Goal: Contribute content: Contribute content

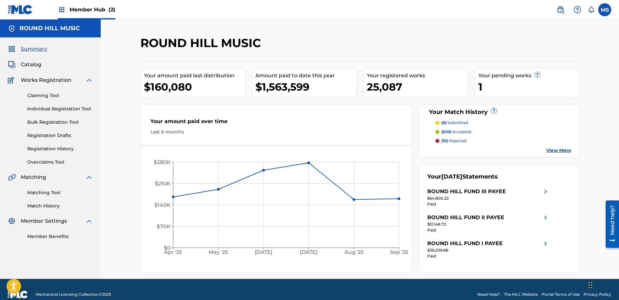
click at [89, 10] on span "Member Hub (2)" at bounding box center [92, 9] width 46 height 7
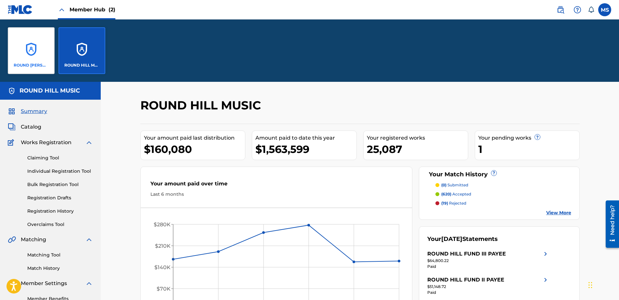
click at [40, 54] on div "ROUND [PERSON_NAME], LLC" at bounding box center [31, 50] width 47 height 47
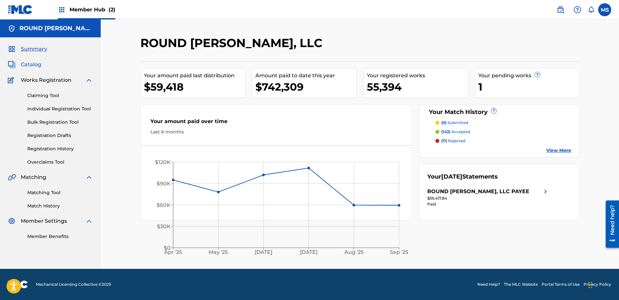
click at [31, 65] on span "Catalog" at bounding box center [31, 65] width 20 height 8
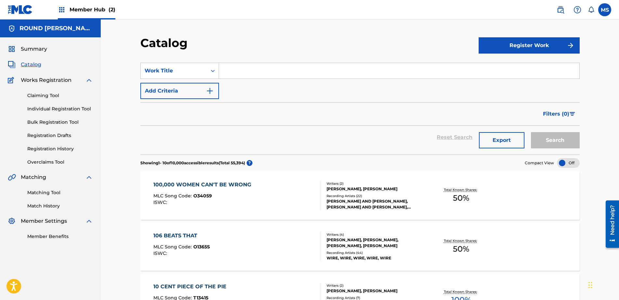
click at [227, 66] on input "Search Form" at bounding box center [399, 71] width 360 height 16
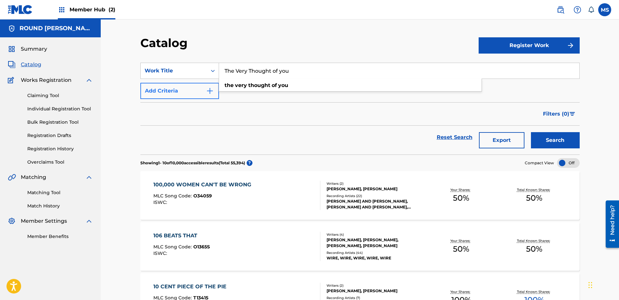
type input "The Very Thought of you"
click at [193, 93] on button "Add Criteria" at bounding box center [179, 91] width 79 height 16
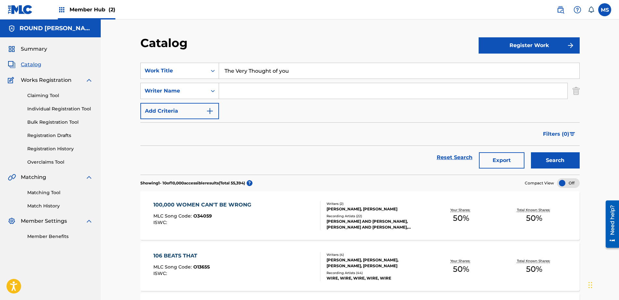
click at [232, 93] on input "Search Form" at bounding box center [393, 91] width 348 height 16
type input "noble"
click at [551, 157] on button "Search" at bounding box center [555, 160] width 49 height 16
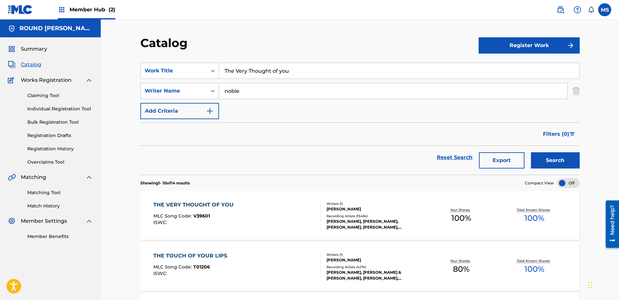
click at [277, 213] on div "THE VERY THOUGHT OF YOU MLC Song Code : V39601 ISWC :" at bounding box center [236, 215] width 167 height 29
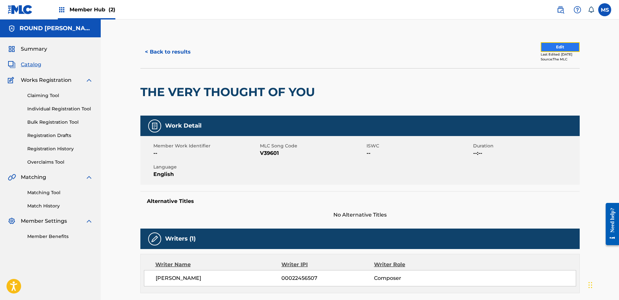
click at [565, 47] on button "Edit" at bounding box center [559, 47] width 39 height 10
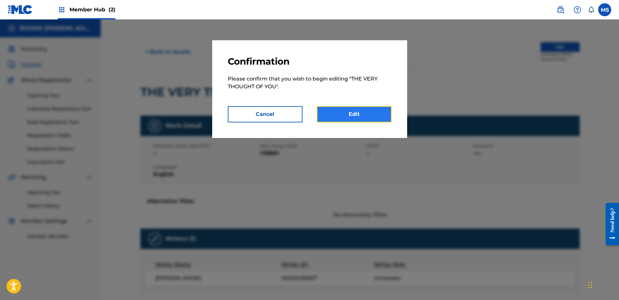
click at [354, 114] on link "Edit" at bounding box center [354, 114] width 75 height 16
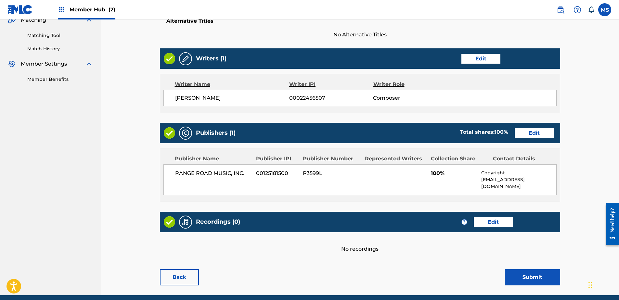
scroll to position [177, 0]
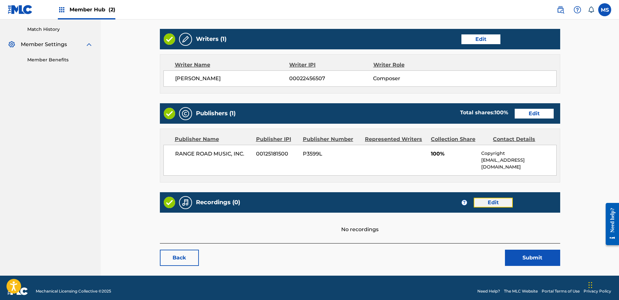
click at [493, 198] on link "Edit" at bounding box center [492, 203] width 39 height 10
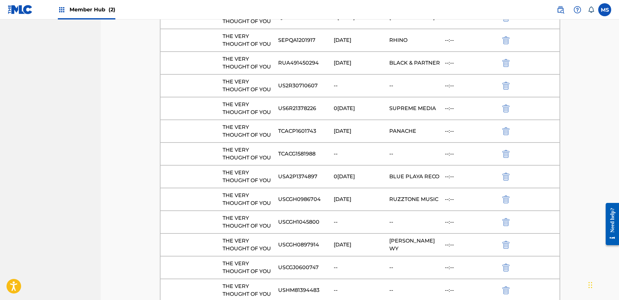
scroll to position [87790, 0]
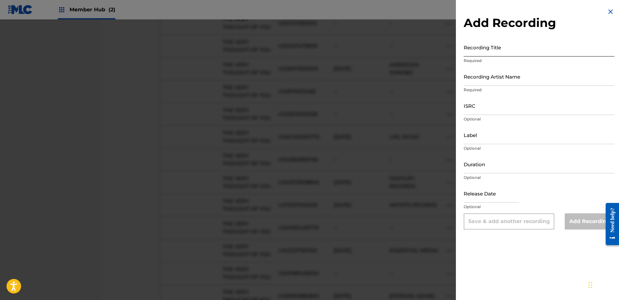
click at [476, 49] on input "Recording Title" at bounding box center [538, 47] width 151 height 19
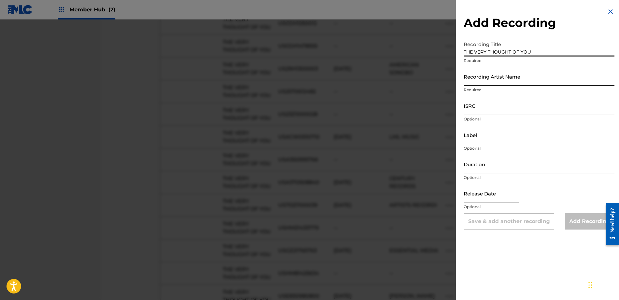
type input "THE VERY THOUGHT OF YOU"
click at [468, 74] on input "Recording Artist Name" at bounding box center [538, 76] width 151 height 19
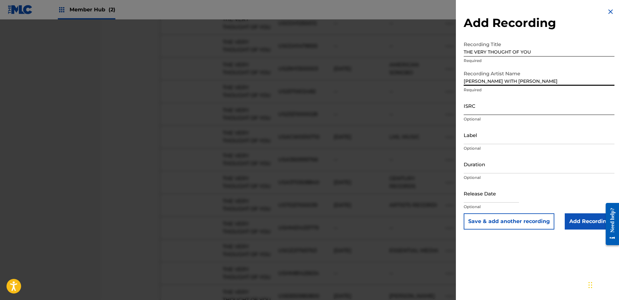
type input "[PERSON_NAME] WITH [PERSON_NAME]"
click at [487, 109] on input "ISRC" at bounding box center [538, 105] width 151 height 19
click at [508, 111] on input "ISRC" at bounding box center [538, 105] width 151 height 19
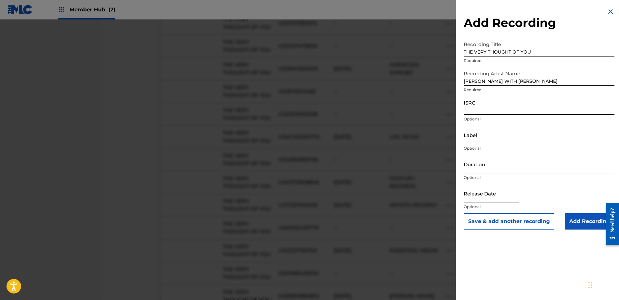
paste input "USSM12500633"
type input "USSM12500633"
click at [489, 135] on input "Label" at bounding box center [538, 135] width 151 height 19
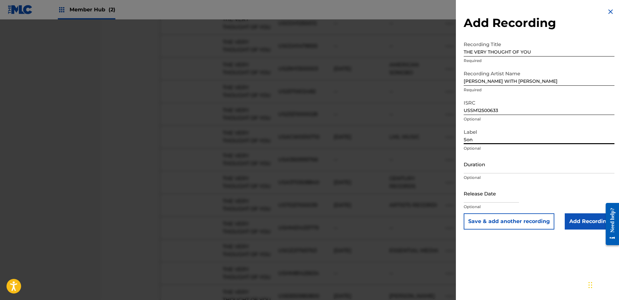
type input "SONY MUSIC ENTERTAINMENT"
click at [481, 165] on input "Duration" at bounding box center [538, 164] width 151 height 19
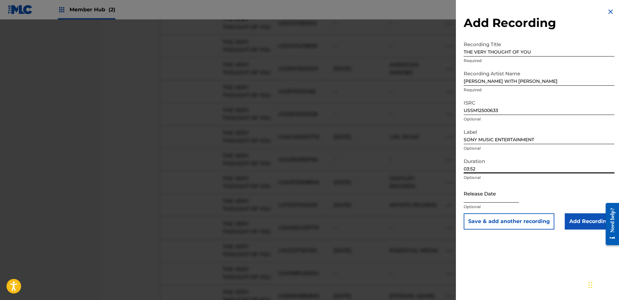
type input "03:52"
select select "8"
select select "2025"
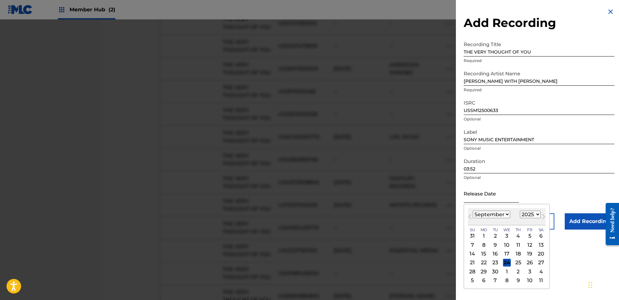
click at [481, 198] on input "text" at bounding box center [490, 193] width 55 height 19
click at [475, 215] on select "January February March April May June July August September October November De…" at bounding box center [490, 214] width 37 height 7
select select "5"
click at [472, 211] on select "January February March April May June July August September October November De…" at bounding box center [490, 214] width 37 height 7
click at [528, 263] on div "27" at bounding box center [529, 263] width 8 height 8
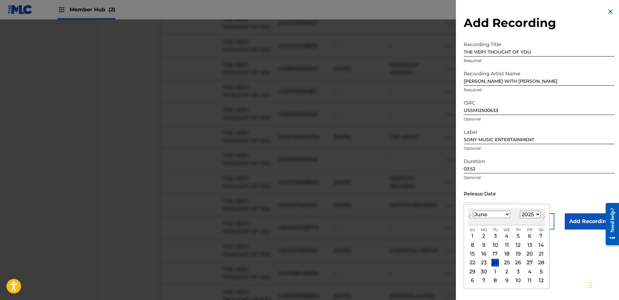
type input "J[DATE]"
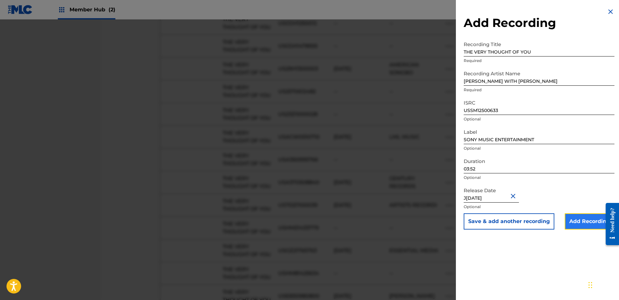
click at [576, 220] on input "Add Recording" at bounding box center [589, 221] width 50 height 16
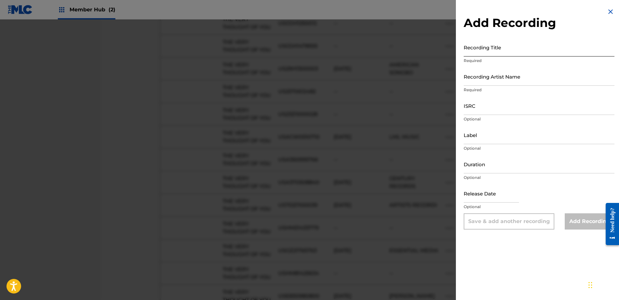
click at [482, 51] on input "Recording Title" at bounding box center [538, 47] width 151 height 19
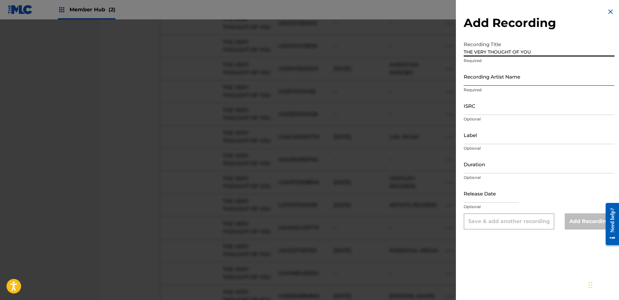
type input "THE VERY THOUGHT OF YOU"
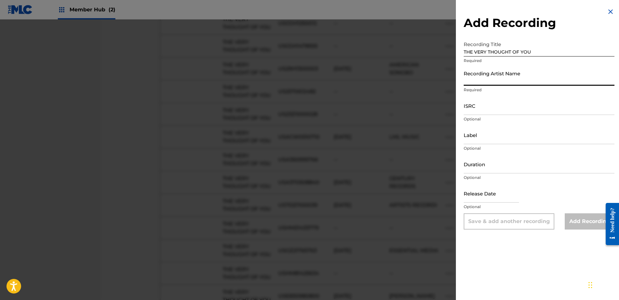
click at [500, 76] on input "Recording Artist Name" at bounding box center [538, 76] width 151 height 19
type input "[PERSON_NAME] WITH [PERSON_NAME]"
type input "SONY MUSIC ENTERTAINMENT"
type input "03:52"
type input "J[DATE]"
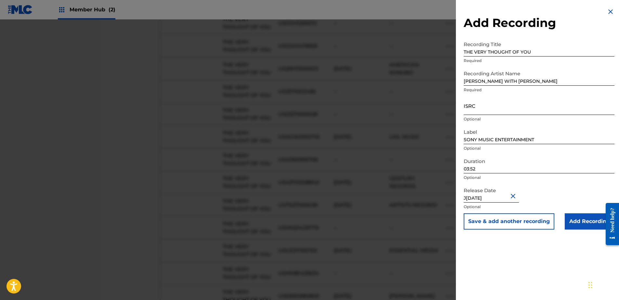
click at [500, 106] on input "ISRC" at bounding box center [538, 105] width 151 height 19
paste input "USSM12500644"
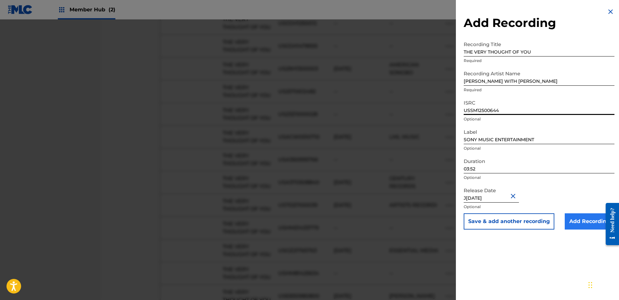
type input "USSM12500644"
click at [581, 222] on input "Add Recording" at bounding box center [589, 221] width 50 height 16
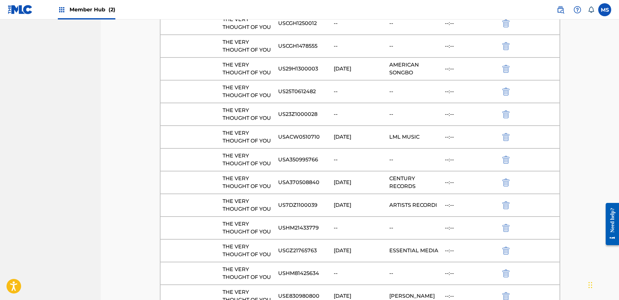
scroll to position [87851, 0]
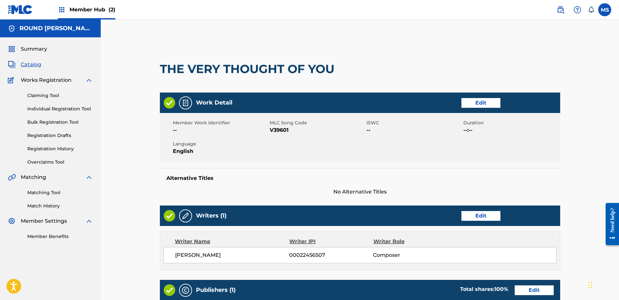
scroll to position [375, 0]
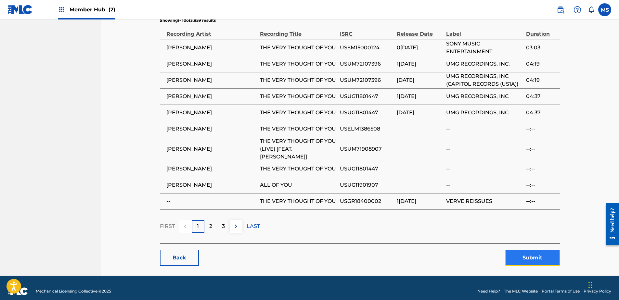
click at [532, 251] on button "Submit" at bounding box center [532, 258] width 55 height 16
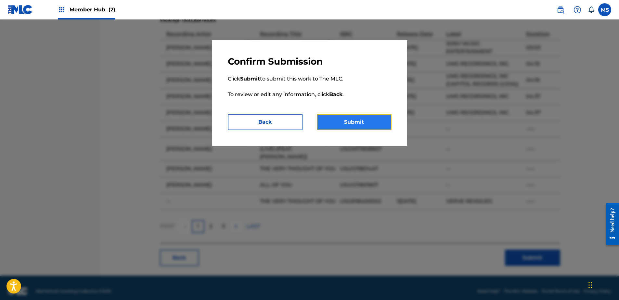
click at [332, 123] on button "Submit" at bounding box center [354, 122] width 75 height 16
